Goal: Transaction & Acquisition: Purchase product/service

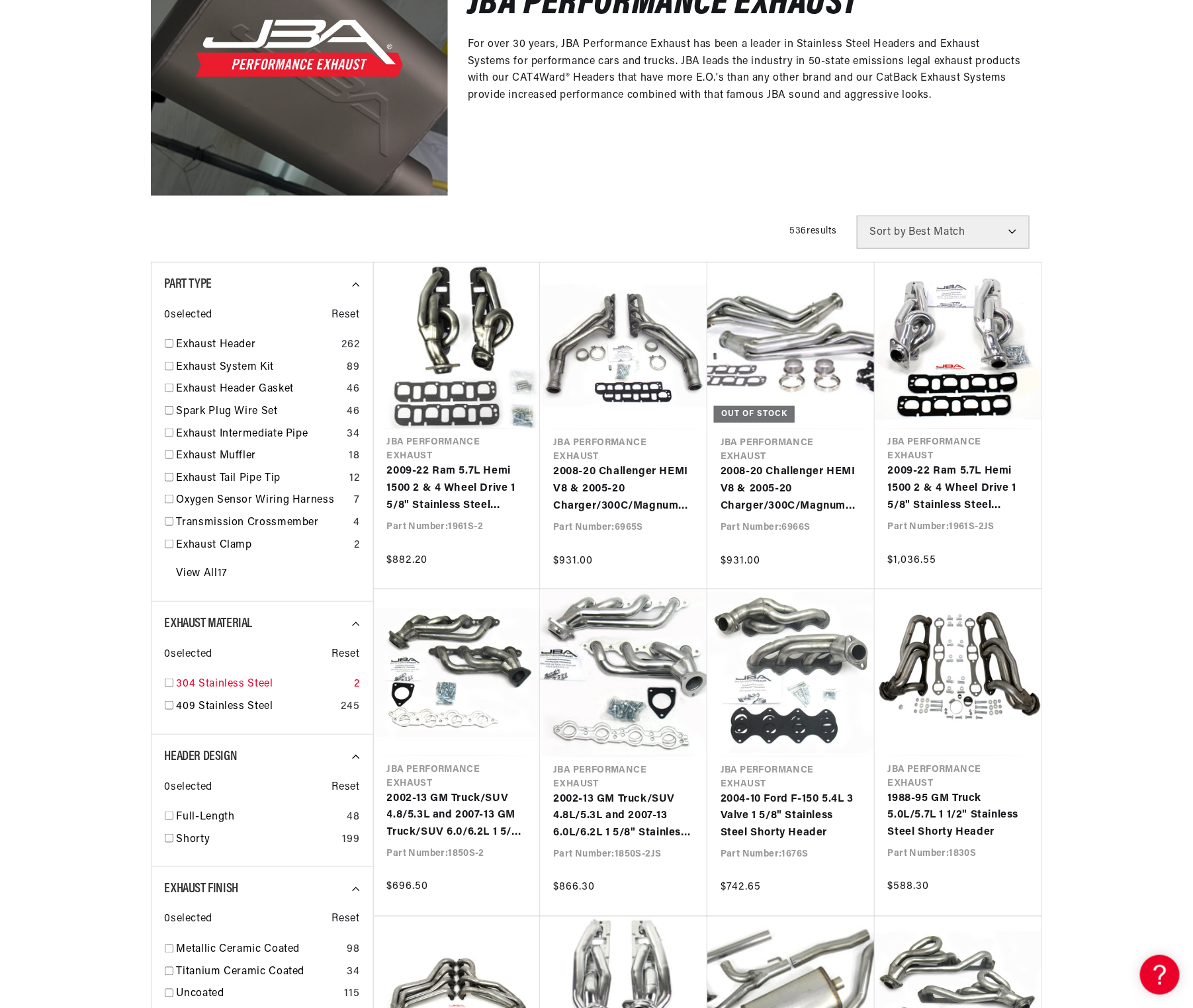
scroll to position [303, 0]
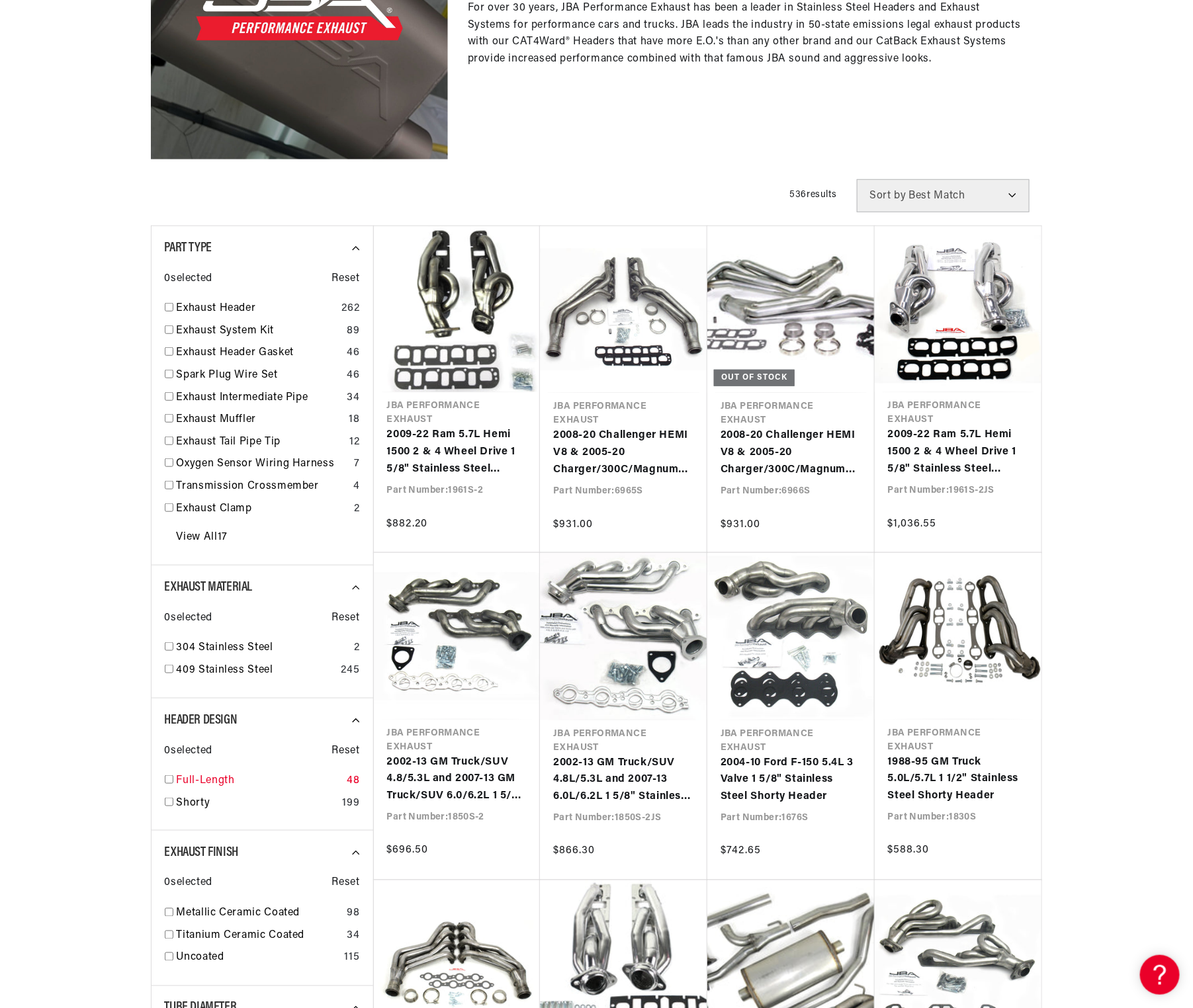
click at [177, 790] on link "Full-Length" at bounding box center [259, 781] width 165 height 17
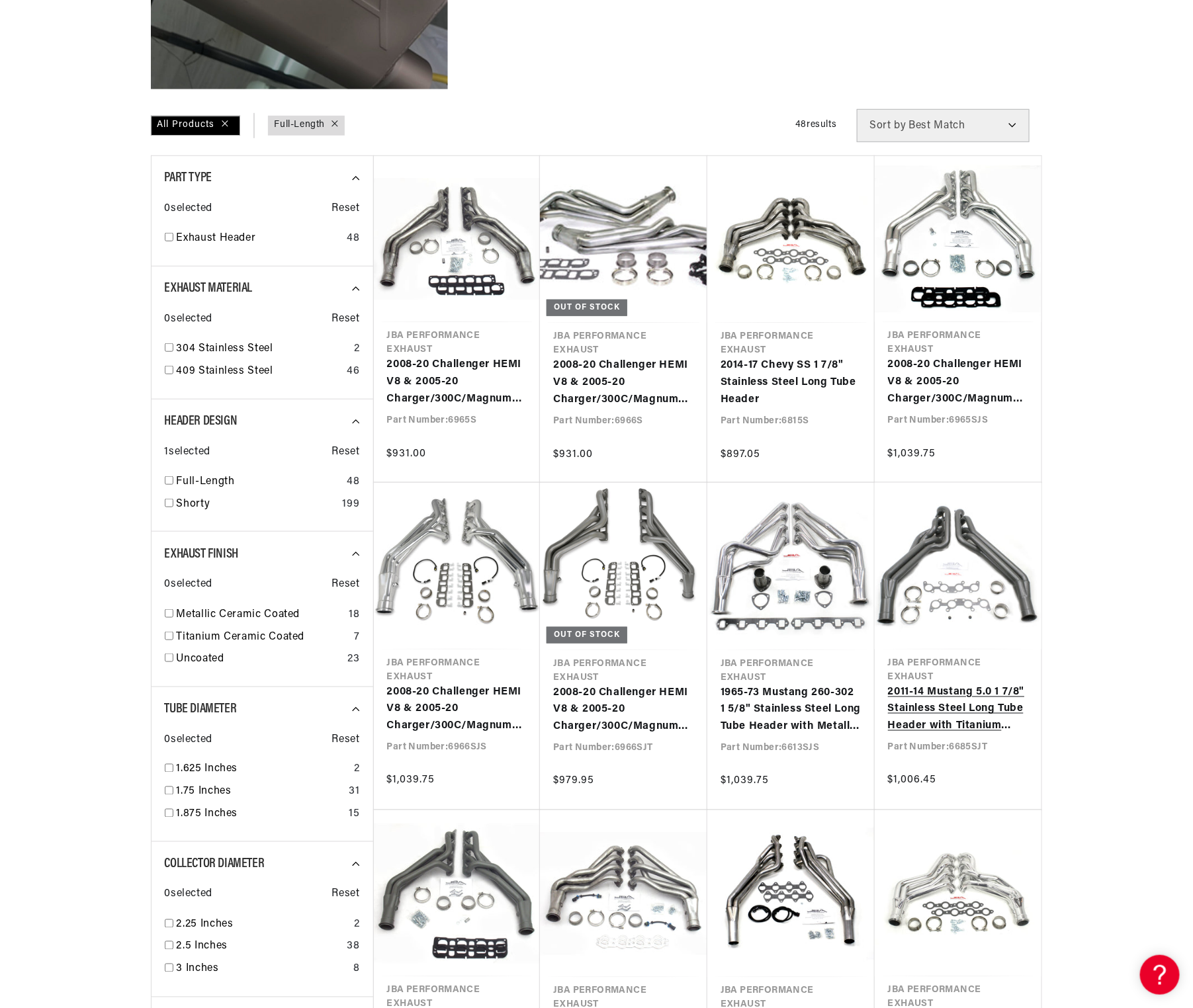
scroll to position [376, 0]
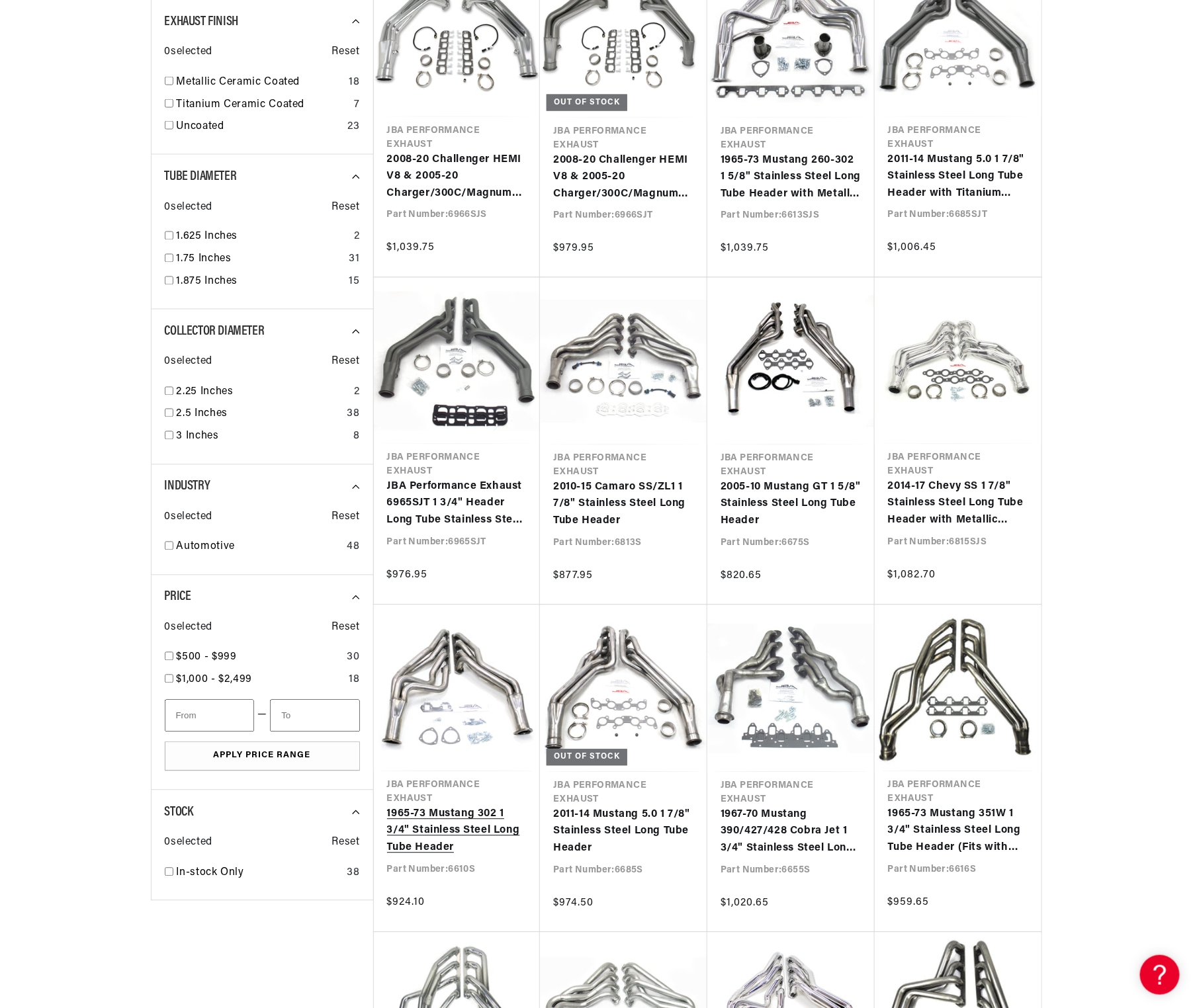
scroll to position [910, 0]
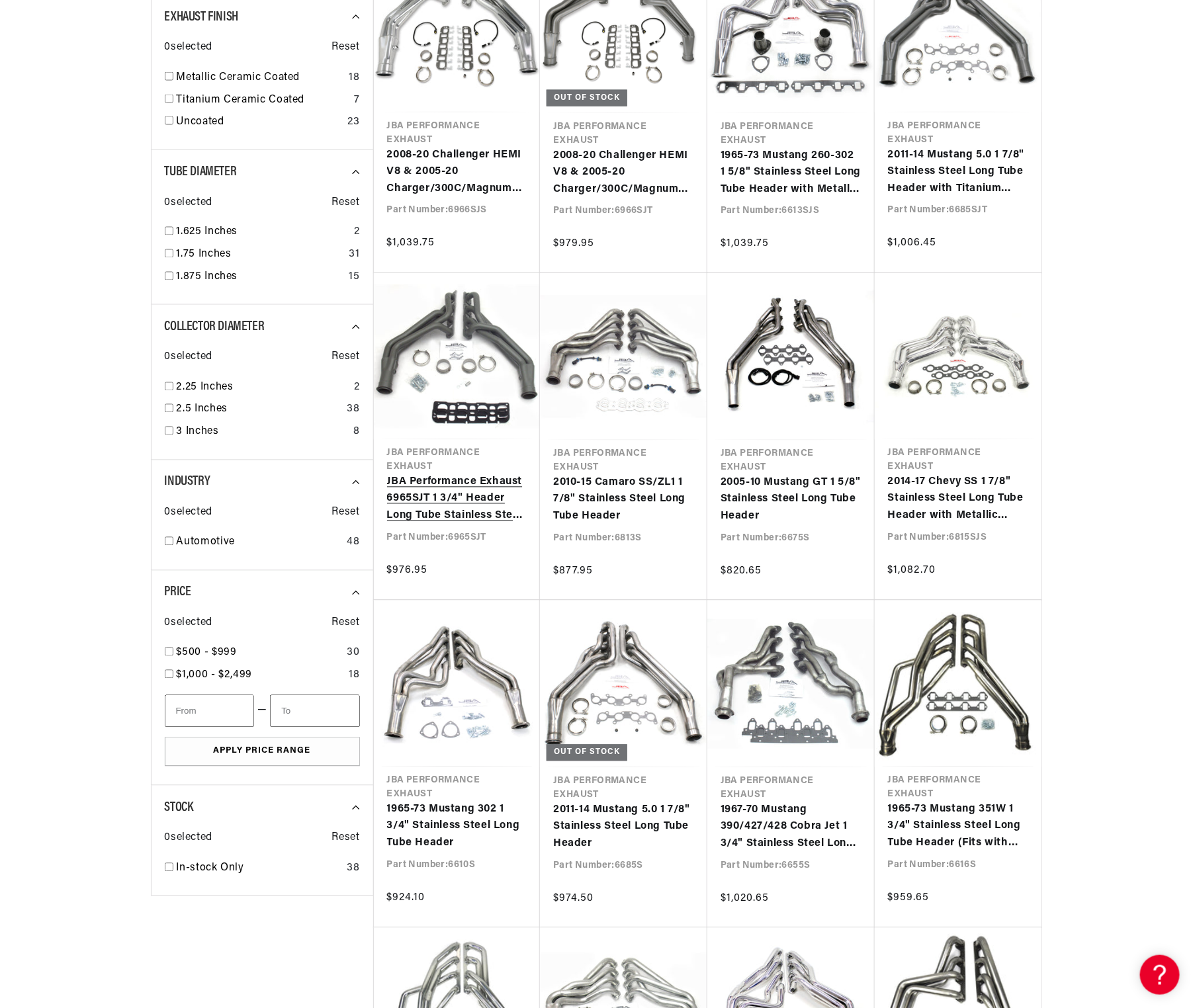
click at [438, 474] on link "JBA Performance Exhaust 6965SJT 1 3/4" Header Long Tube Stainless Steel 08-2020…" at bounding box center [457, 500] width 141 height 51
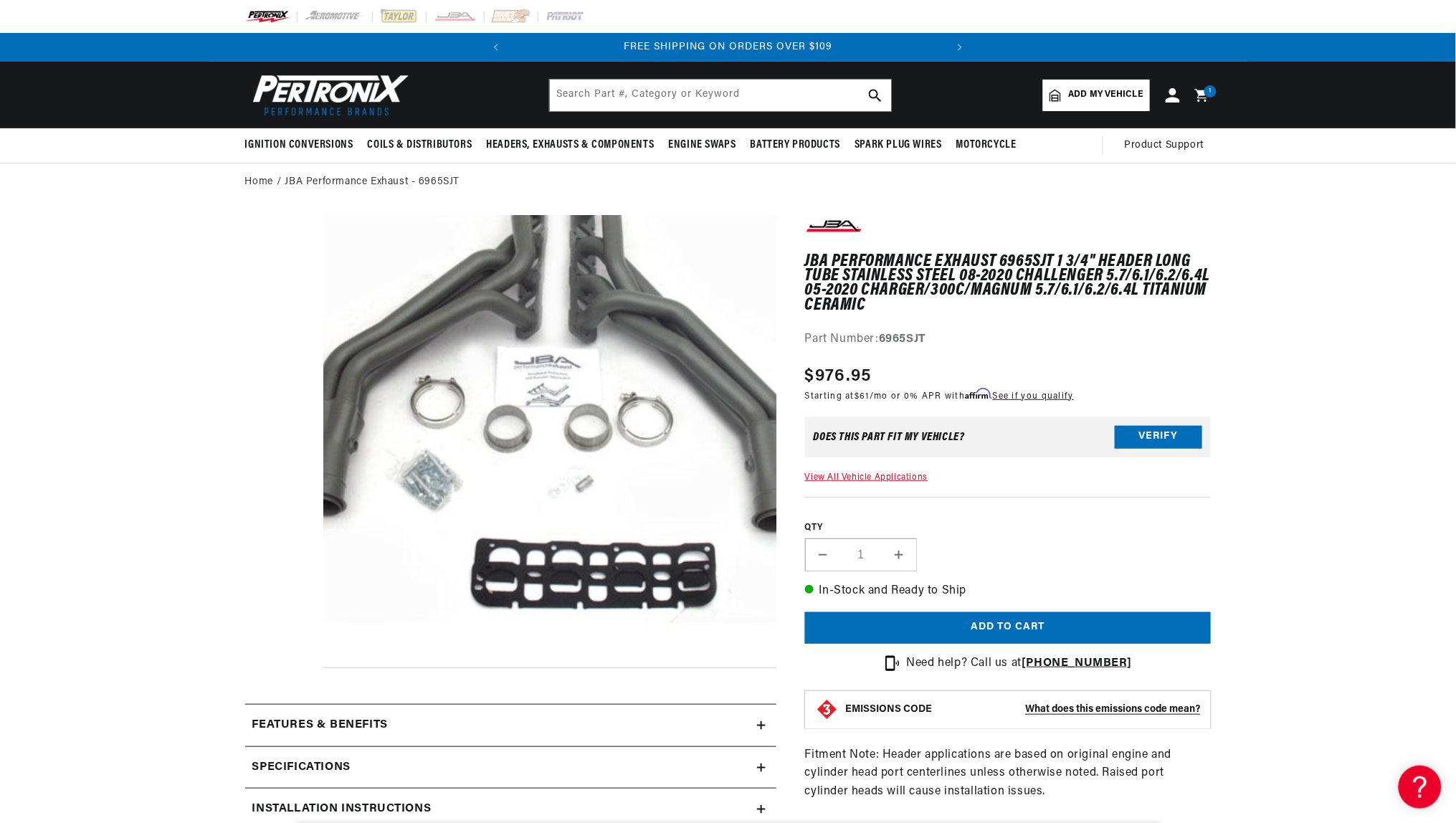
scroll to position [1, 0]
click at [278, 667] on button "Open media 1 in modal" at bounding box center [278, 667] width 0 height 0
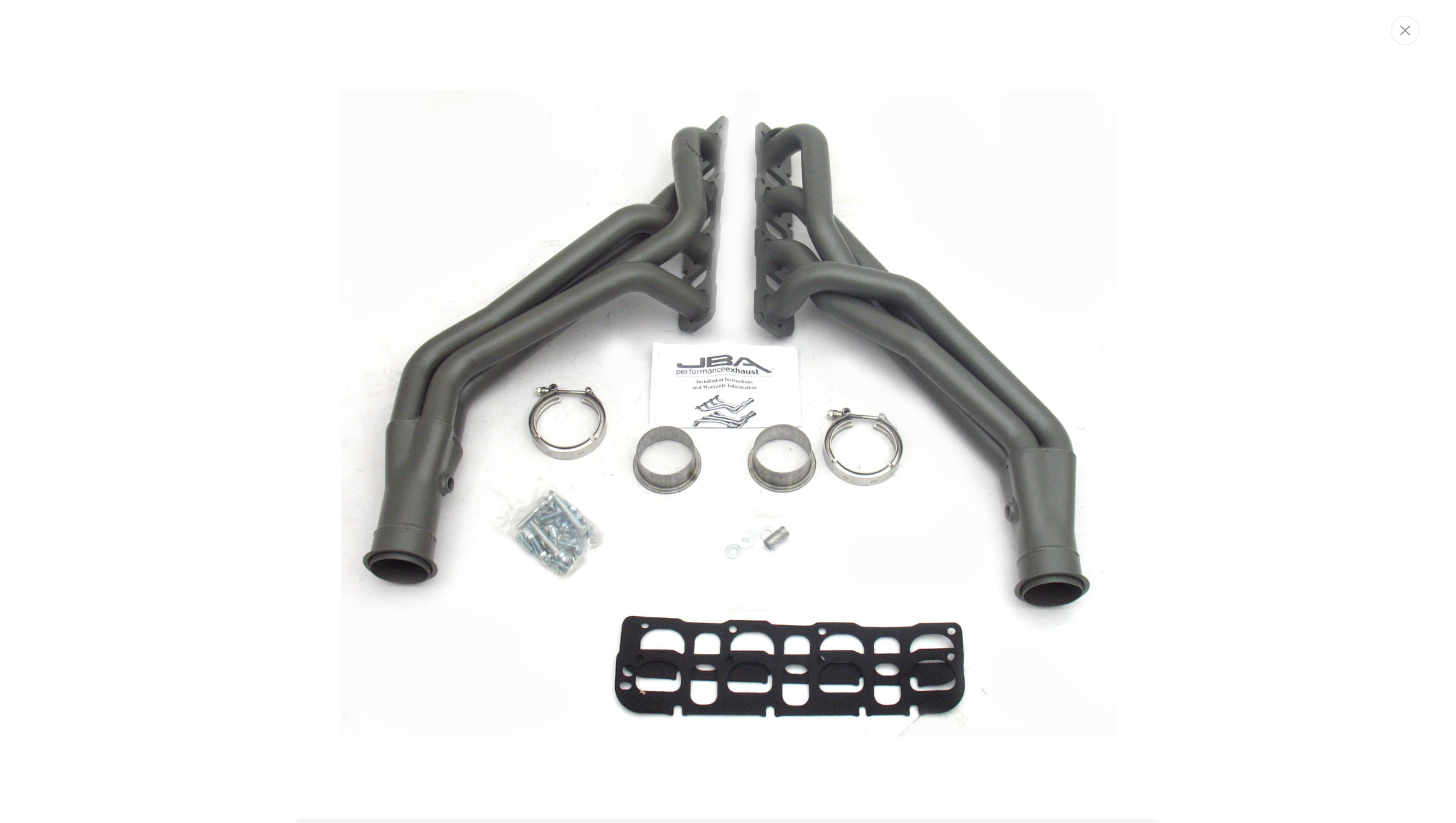
scroll to position [0, 0]
click at [56, 359] on div "Media gallery" at bounding box center [728, 411] width 1457 height 799
